Goal: Task Accomplishment & Management: Use online tool/utility

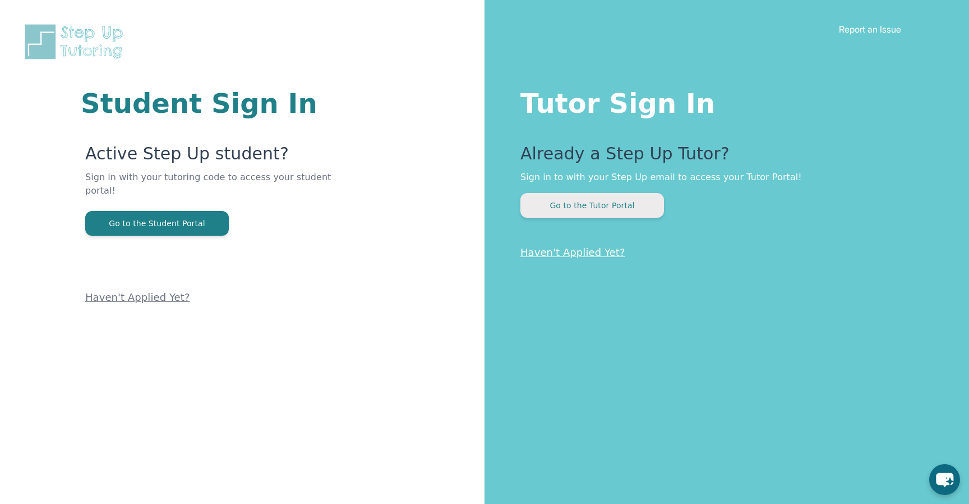
click at [601, 201] on button "Go to the Tutor Portal" at bounding box center [592, 205] width 144 height 25
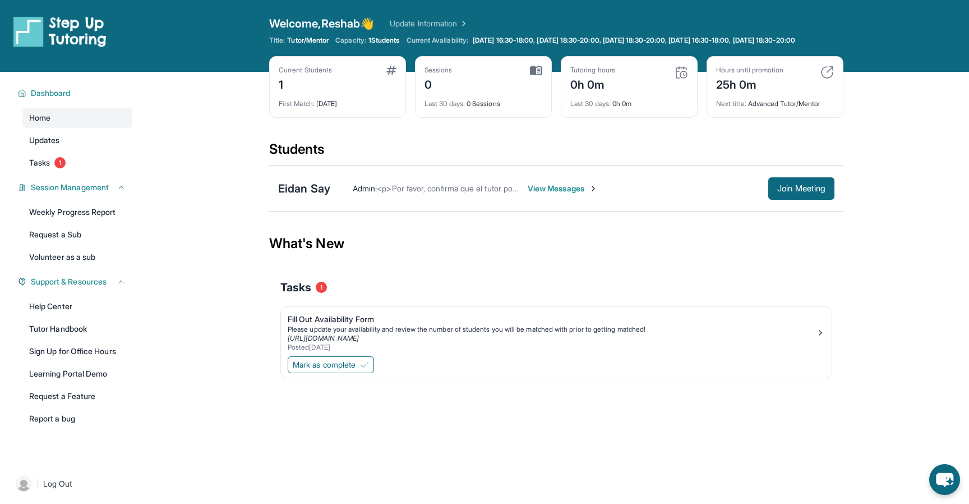
click at [566, 194] on span "View Messages" at bounding box center [563, 188] width 70 height 11
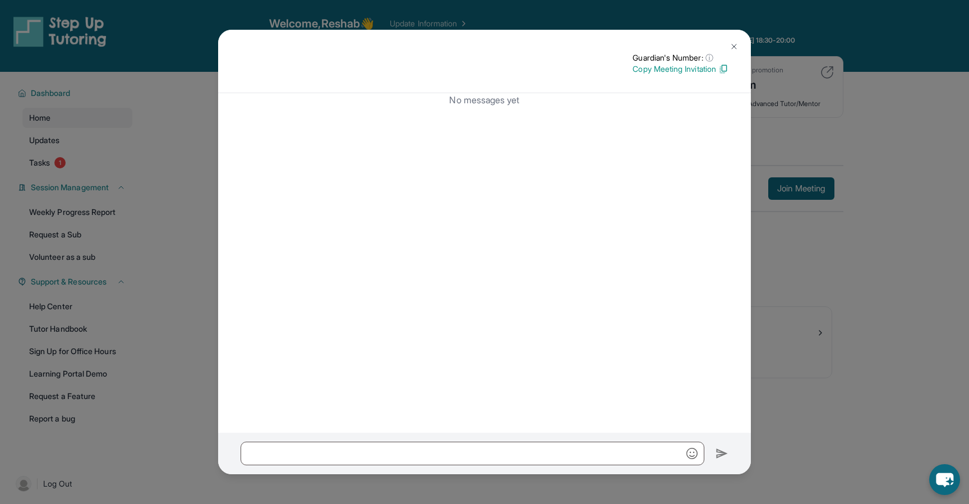
click at [735, 44] on img at bounding box center [734, 46] width 9 height 9
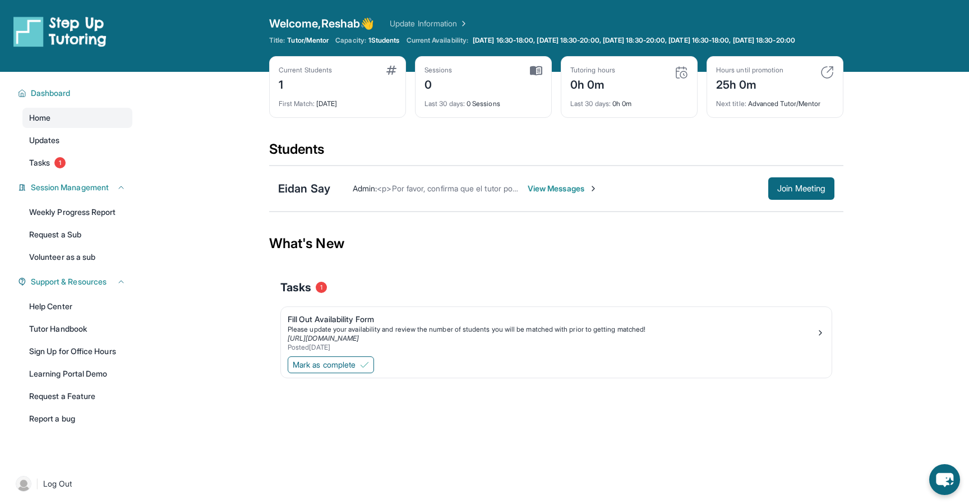
click at [348, 194] on div "Admin : <p>Por favor, confirma que el tutor podrá asistir a tu primera hora de …" at bounding box center [549, 188] width 438 height 11
click at [311, 195] on div "Eidan Say" at bounding box center [304, 189] width 52 height 16
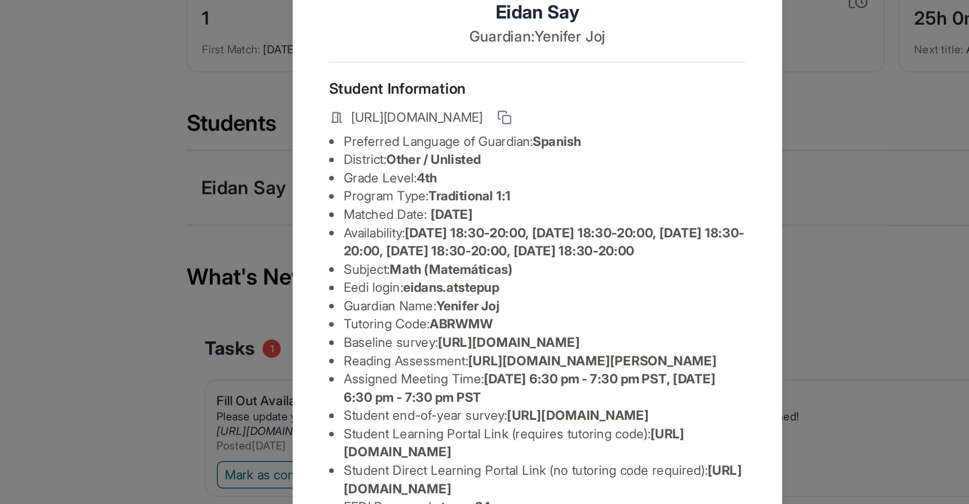
scroll to position [100, 0]
drag, startPoint x: 556, startPoint y: 239, endPoint x: 331, endPoint y: 215, distance: 226.2
click at [331, 215] on div "Eidan Say Guardian: Yenifer Joj Student Information https://student-portal.step…" at bounding box center [484, 252] width 969 height 504
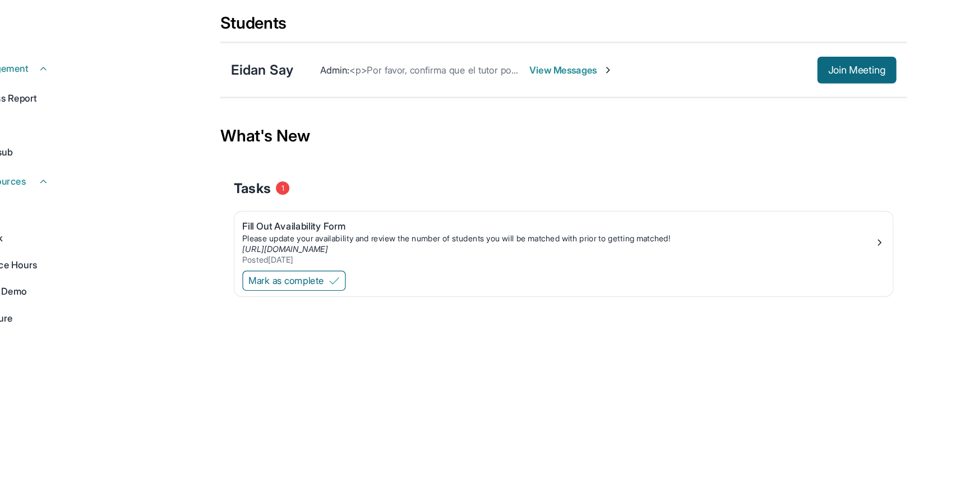
scroll to position [0, 0]
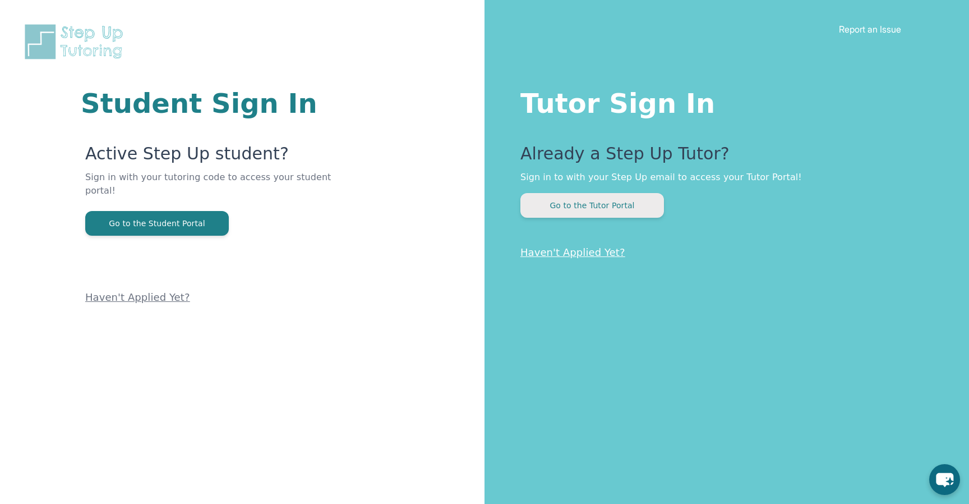
click at [578, 206] on button "Go to the Tutor Portal" at bounding box center [592, 205] width 144 height 25
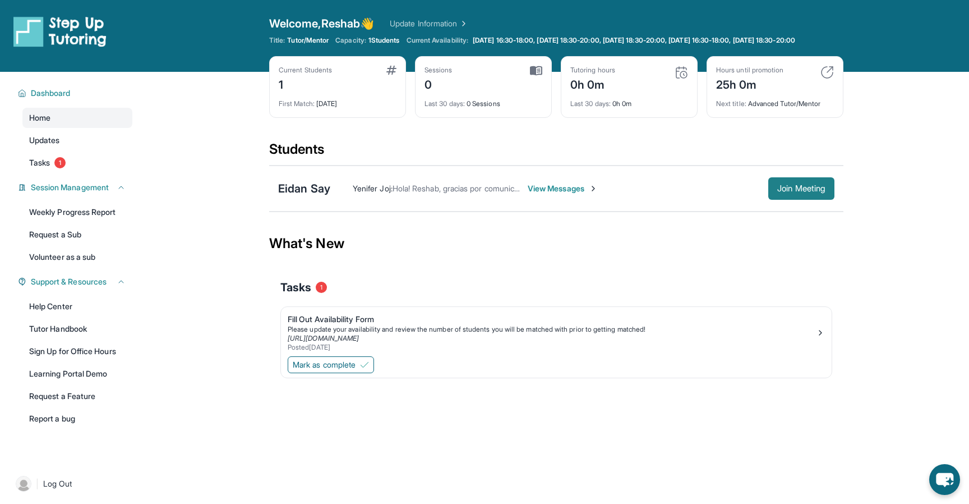
click at [772, 197] on button "Join Meeting" at bounding box center [801, 188] width 66 height 22
click at [558, 194] on span "View Messages" at bounding box center [563, 188] width 70 height 11
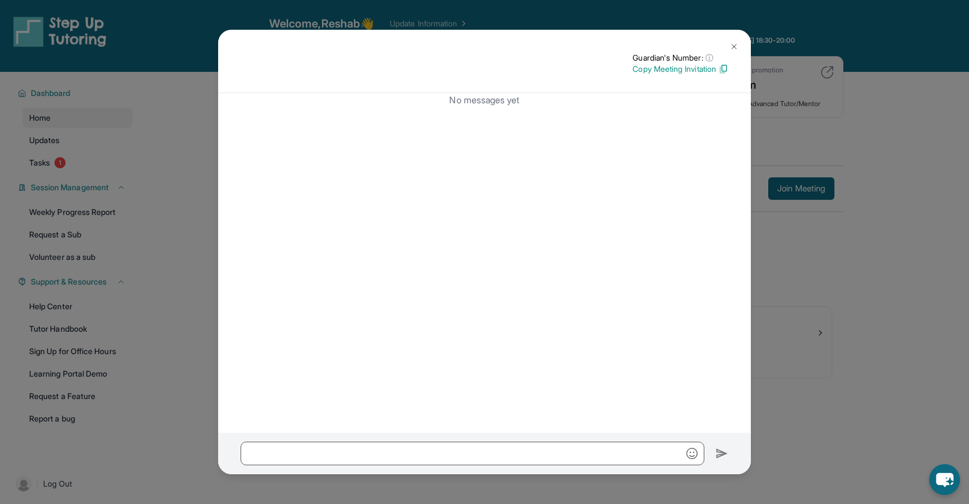
click at [726, 68] on img at bounding box center [723, 69] width 10 height 10
click at [735, 47] on img at bounding box center [734, 46] width 9 height 9
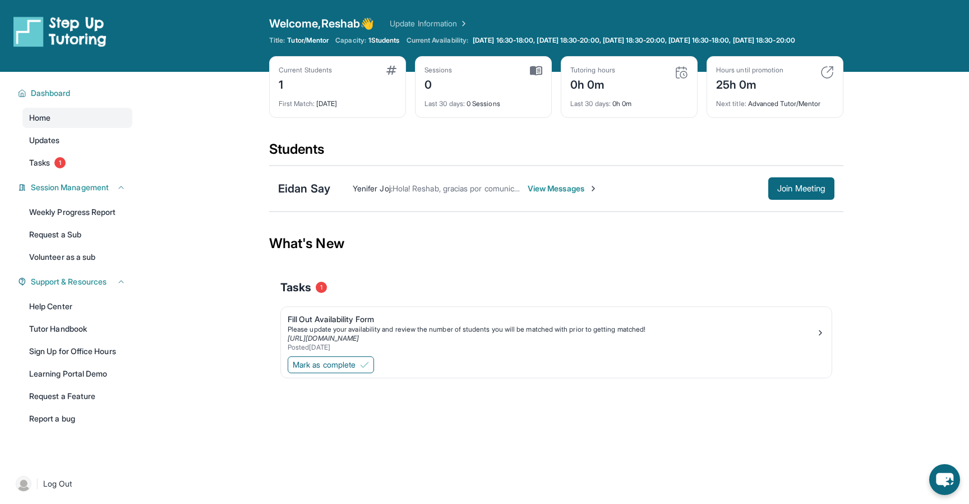
click at [577, 193] on span "View Messages" at bounding box center [563, 188] width 70 height 11
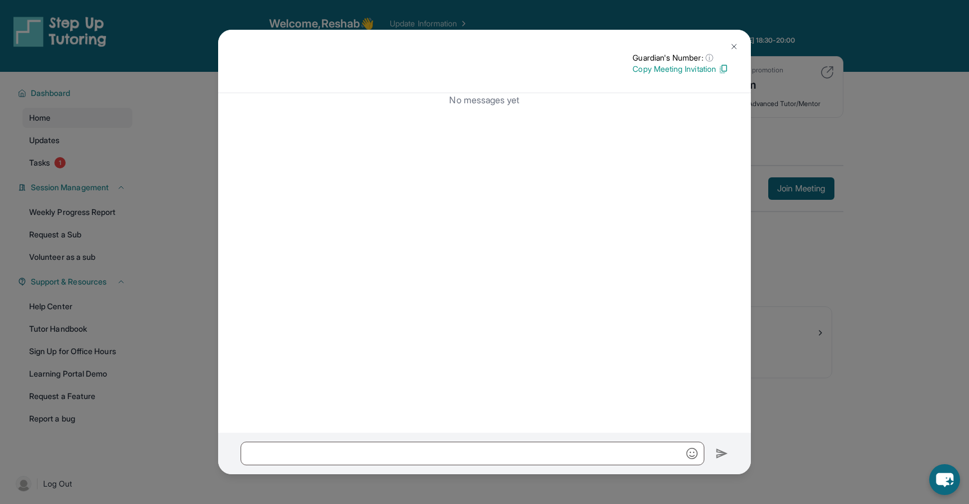
click at [725, 66] on img at bounding box center [723, 69] width 10 height 10
click at [733, 46] on img at bounding box center [734, 46] width 9 height 9
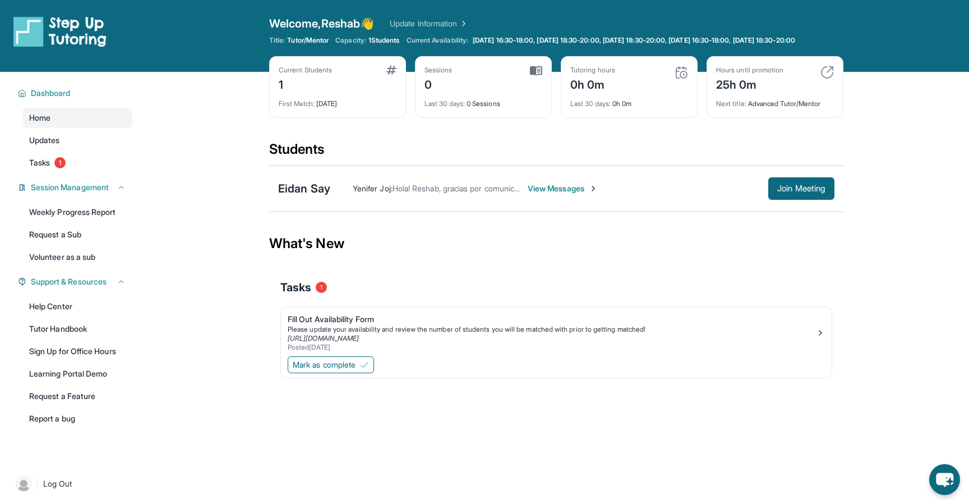
click at [551, 194] on span "View Messages" at bounding box center [563, 188] width 70 height 11
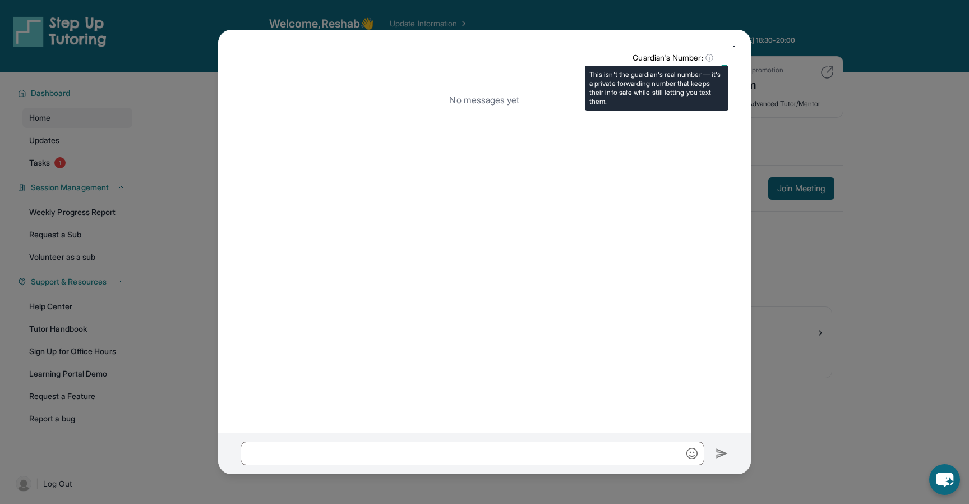
click at [710, 58] on span "ⓘ" at bounding box center [710, 57] width 8 height 11
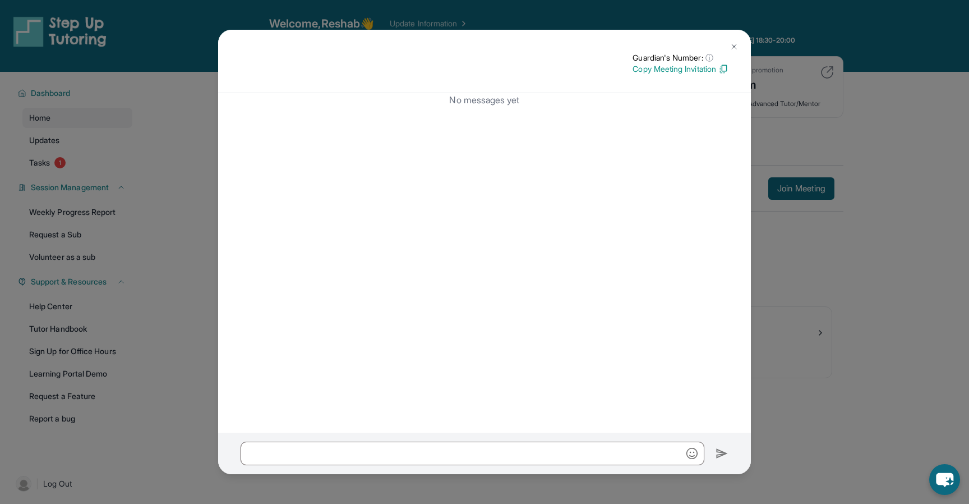
click at [737, 44] on img at bounding box center [734, 46] width 9 height 9
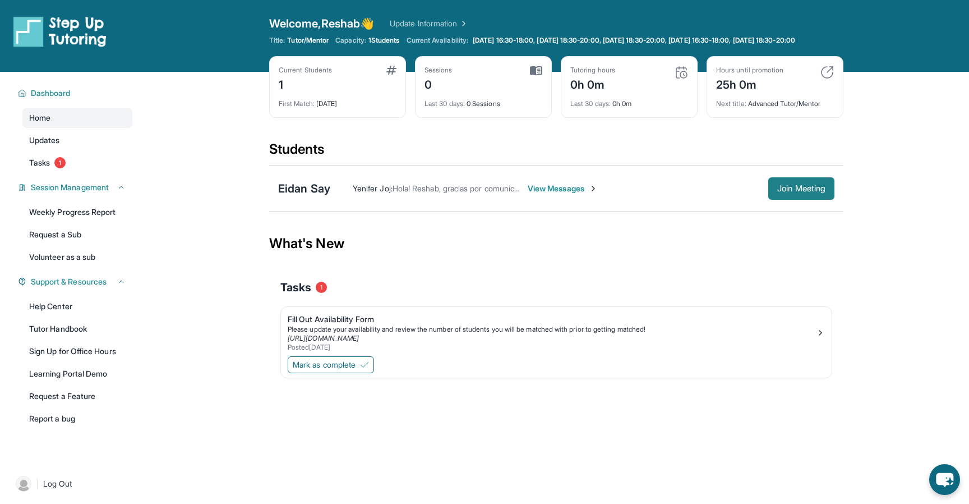
click at [787, 192] on span "Join Meeting" at bounding box center [801, 188] width 48 height 7
click at [828, 79] on img at bounding box center [826, 72] width 13 height 13
click at [585, 194] on span "View Messages" at bounding box center [563, 188] width 70 height 11
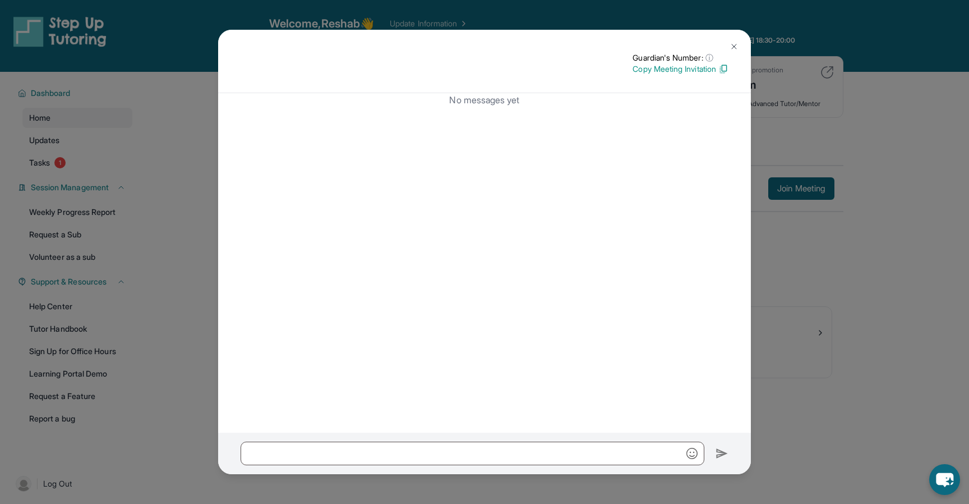
click at [728, 71] on img at bounding box center [723, 69] width 10 height 10
click at [735, 46] on img at bounding box center [734, 46] width 9 height 9
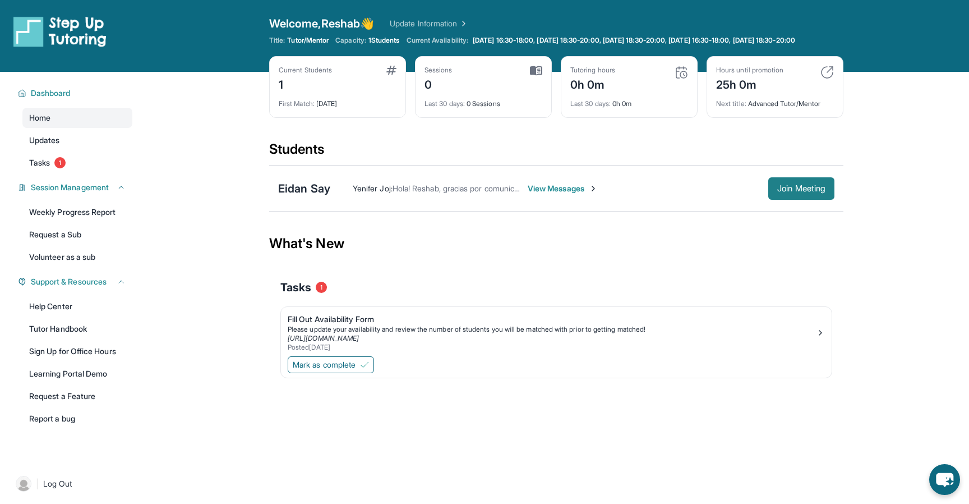
click at [790, 200] on button "Join Meeting" at bounding box center [801, 188] width 66 height 22
click at [796, 192] on span "Join Meeting" at bounding box center [801, 188] width 48 height 7
click at [717, 194] on div "Yenifer Joj : Hola! Reshab, gracias por comunicarse conmigo, claro que me gusta…" at bounding box center [549, 188] width 438 height 11
click at [580, 194] on span "View Messages" at bounding box center [563, 188] width 70 height 11
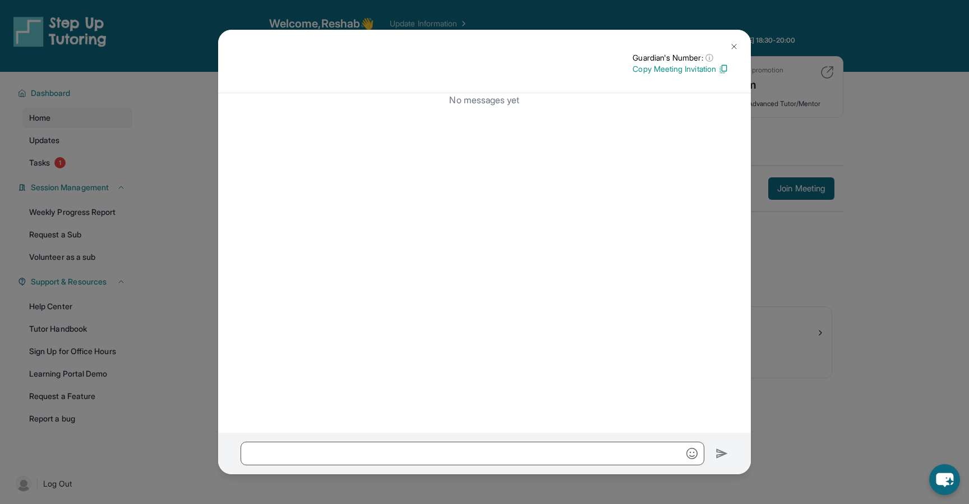
click at [725, 68] on img at bounding box center [723, 69] width 10 height 10
click at [731, 46] on img at bounding box center [734, 46] width 9 height 9
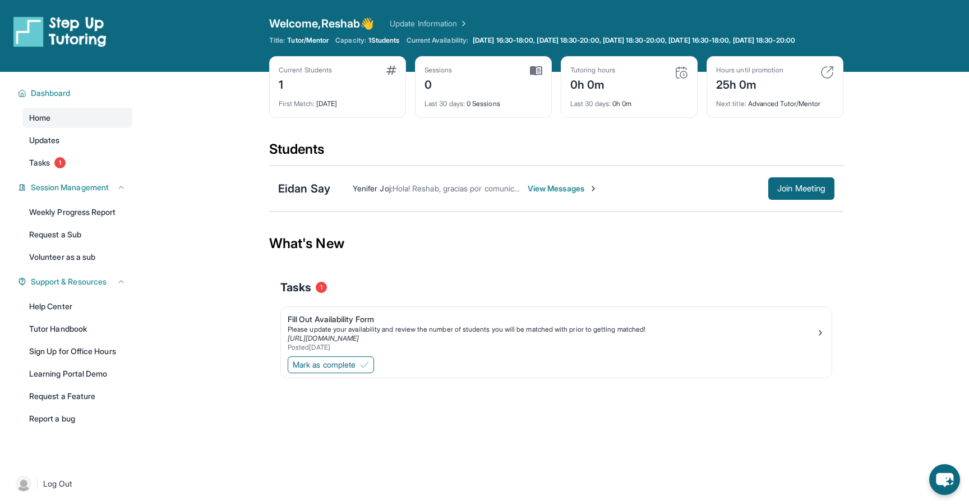
click at [564, 194] on span "View Messages" at bounding box center [563, 188] width 70 height 11
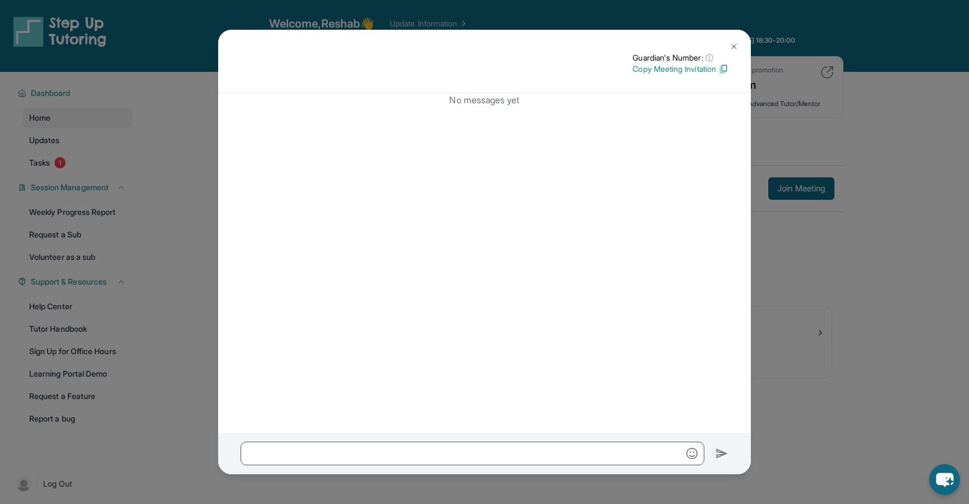
click at [723, 71] on img at bounding box center [723, 69] width 10 height 10
click at [734, 50] on img at bounding box center [734, 46] width 9 height 9
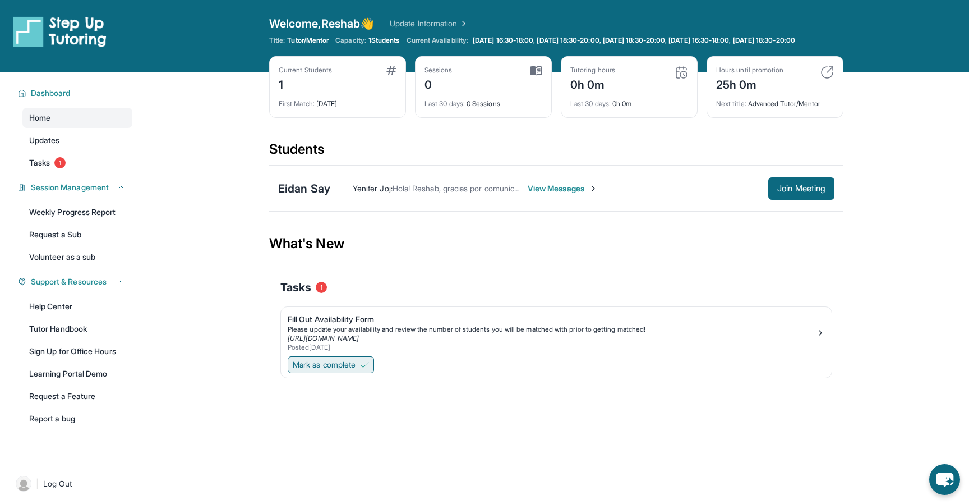
click at [369, 369] on img at bounding box center [364, 364] width 9 height 9
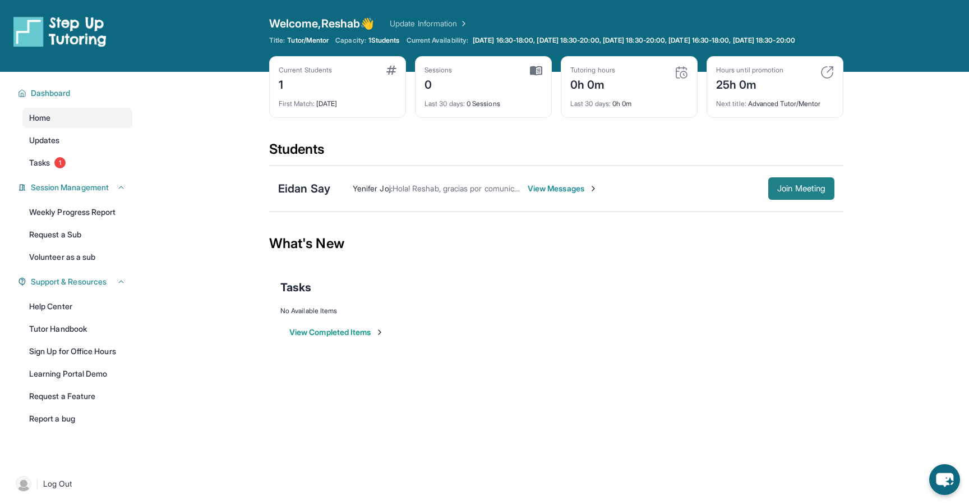
click at [772, 196] on button "Join Meeting" at bounding box center [801, 188] width 66 height 22
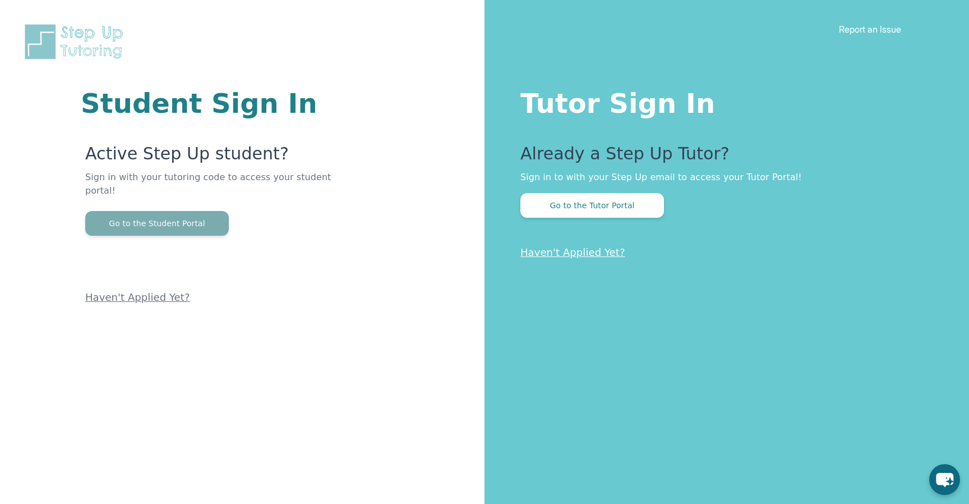
click at [207, 211] on button "Go to the Student Portal" at bounding box center [157, 223] width 144 height 25
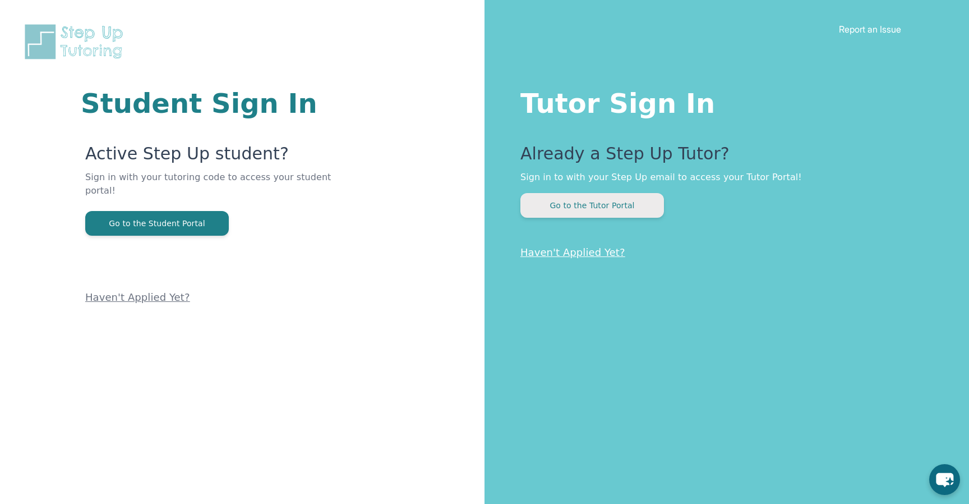
click at [554, 196] on button "Go to the Tutor Portal" at bounding box center [592, 205] width 144 height 25
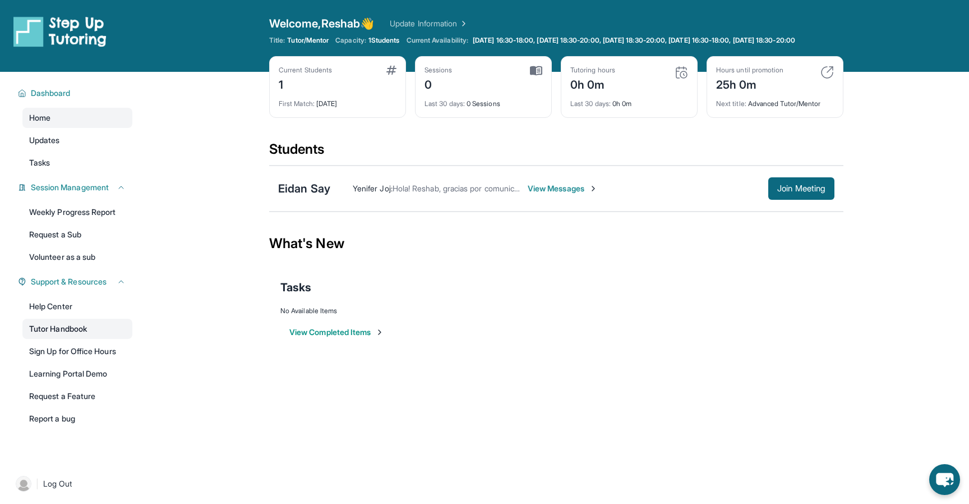
click at [64, 339] on link "Tutor Handbook" at bounding box center [77, 329] width 110 height 20
click at [596, 193] on img at bounding box center [593, 188] width 9 height 9
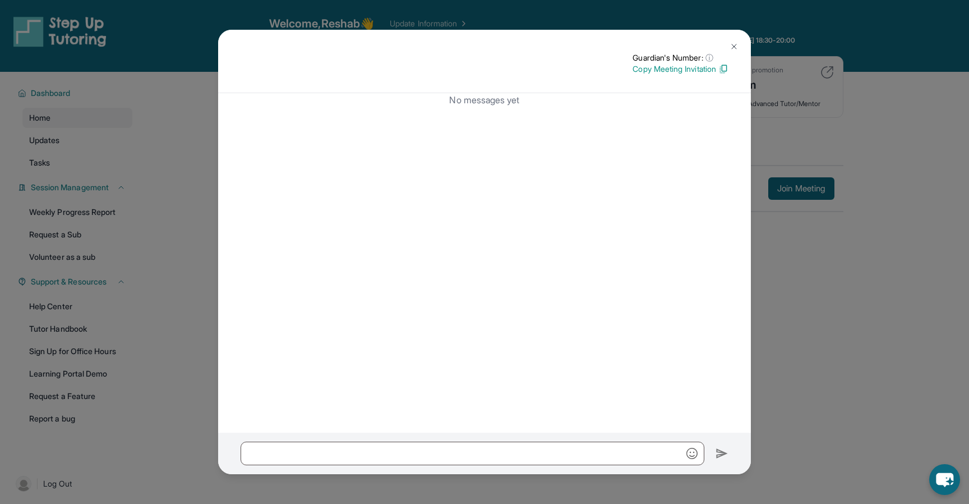
click at [733, 46] on img at bounding box center [734, 46] width 9 height 9
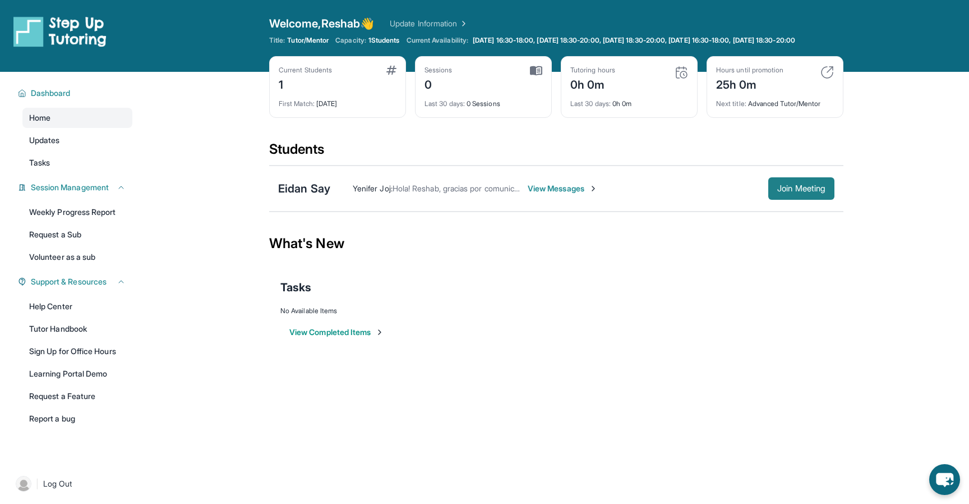
click at [785, 200] on button "Join Meeting" at bounding box center [801, 188] width 66 height 22
click at [690, 192] on div "Yenifer Joj : Hola! Reshab, gracias por comunicarse conmigo, claro que me gusta…" at bounding box center [549, 188] width 438 height 11
click at [584, 194] on span "View Messages" at bounding box center [563, 188] width 70 height 11
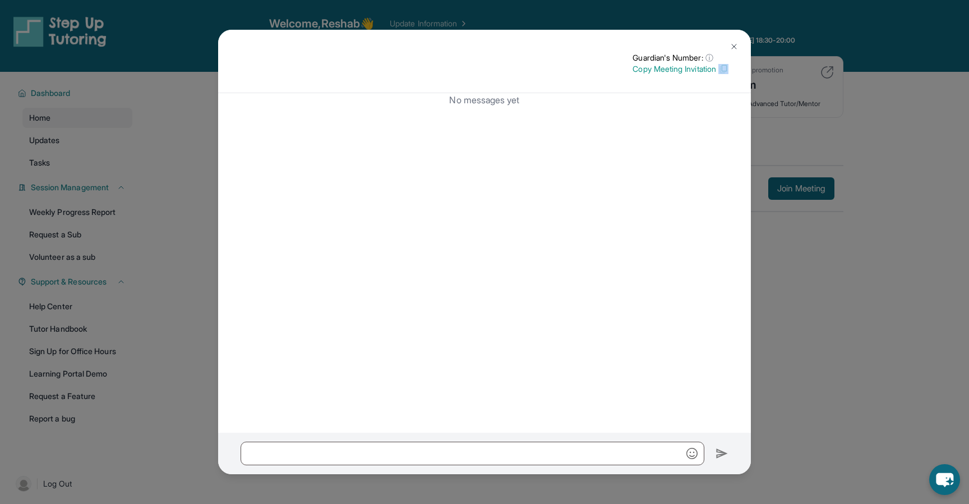
click at [728, 71] on div "Guardian's Number: ⓘ This isn't the guardian's real number — it's a private for…" at bounding box center [484, 61] width 533 height 63
click at [728, 71] on img at bounding box center [723, 69] width 10 height 10
click at [725, 66] on img at bounding box center [723, 69] width 10 height 10
click at [736, 47] on img at bounding box center [734, 46] width 9 height 9
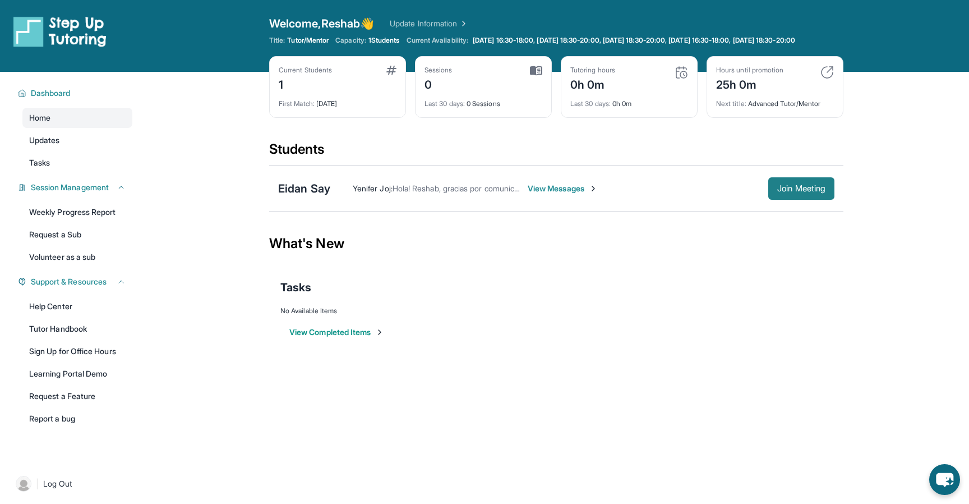
click at [804, 192] on span "Join Meeting" at bounding box center [801, 188] width 48 height 7
click at [575, 200] on div "Yenifer Joj : Hola! Reshab, gracias por comunicarse conmigo, claro que me gusta…" at bounding box center [582, 188] width 504 height 22
click at [578, 194] on span "View Messages" at bounding box center [563, 188] width 70 height 11
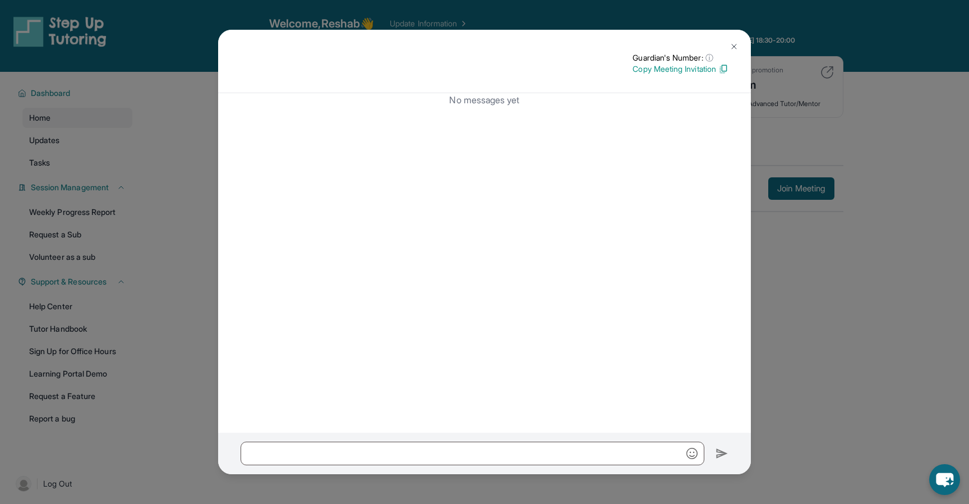
click at [716, 70] on p "Copy Meeting Invitation" at bounding box center [681, 68] width 96 height 11
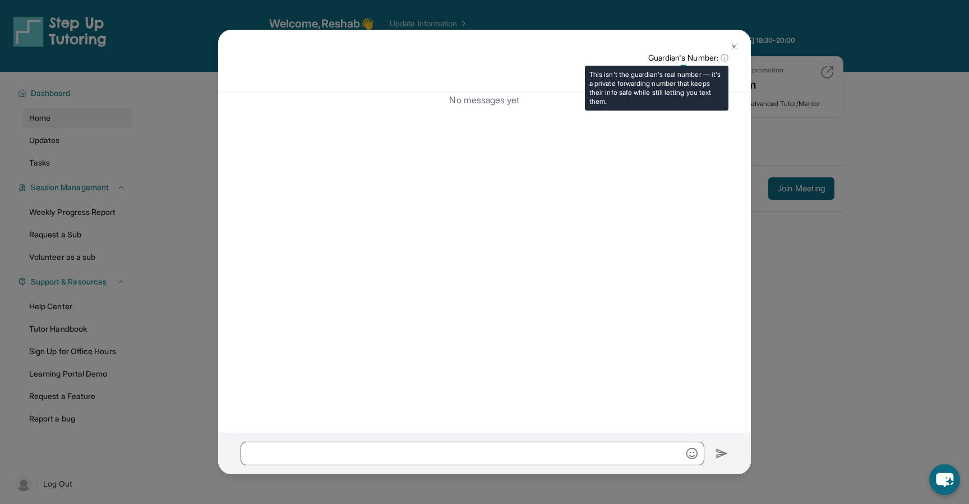
click at [724, 56] on span "ⓘ" at bounding box center [725, 57] width 8 height 11
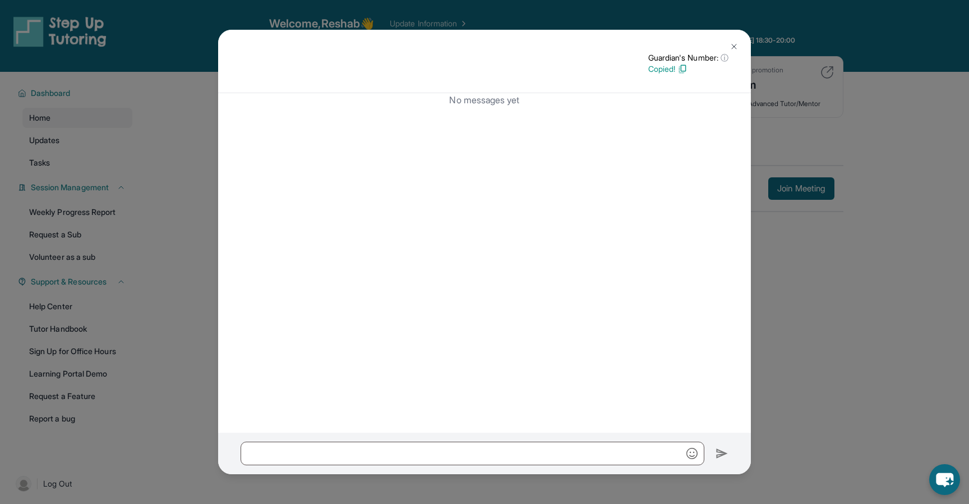
click at [735, 45] on img at bounding box center [734, 46] width 9 height 9
